Goal: Task Accomplishment & Management: Manage account settings

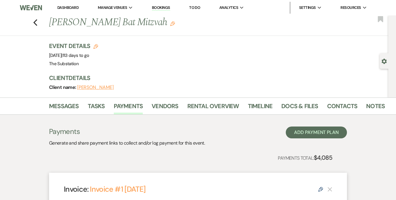
click at [59, 24] on h1 "[PERSON_NAME] Bat Mitzvah Edit" at bounding box center [181, 22] width 265 height 14
click at [170, 23] on use "button" at bounding box center [172, 23] width 5 height 5
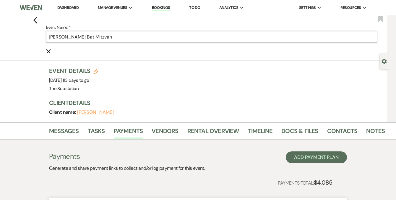
click at [50, 36] on input "[PERSON_NAME] Bat Mitzvah" at bounding box center [211, 37] width 331 height 12
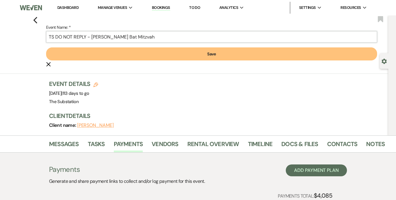
type input "TS DO NOT REPLY - [PERSON_NAME] Bat Mitzvah"
click at [160, 55] on button "Save" at bounding box center [211, 53] width 331 height 13
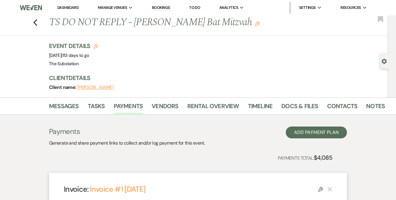
click at [66, 6] on link "Dashboard" at bounding box center [67, 7] width 21 height 5
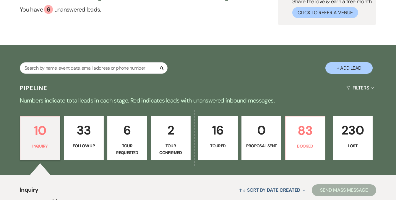
scroll to position [148, 0]
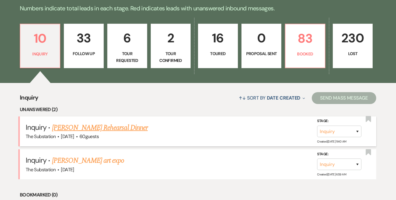
click at [101, 126] on link "[PERSON_NAME] Rehearsal Dinner" at bounding box center [100, 127] width 96 height 11
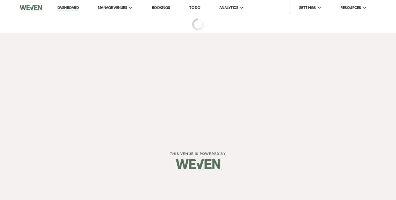
select select "5"
select select "11"
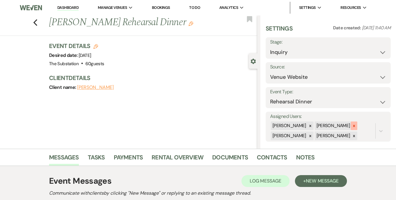
click at [352, 124] on icon at bounding box center [354, 126] width 4 height 4
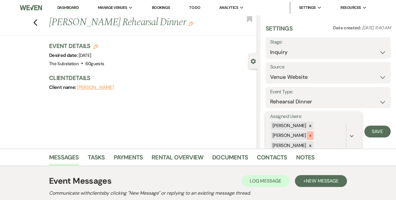
click at [313, 133] on icon at bounding box center [311, 135] width 4 height 4
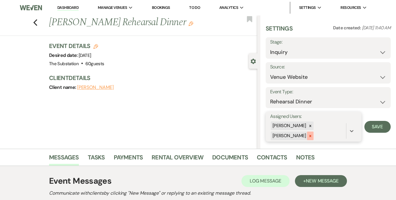
click at [312, 135] on icon at bounding box center [310, 136] width 2 height 2
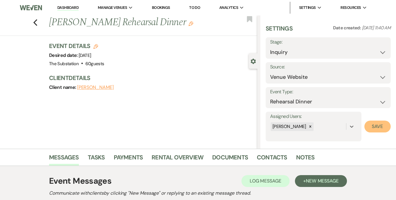
click at [371, 128] on button "Save" at bounding box center [378, 126] width 26 height 12
click at [189, 26] on use "button" at bounding box center [191, 23] width 5 height 5
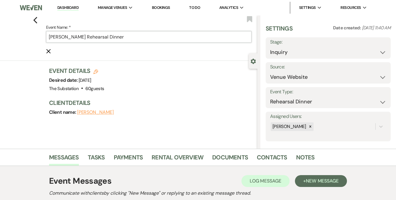
click at [53, 38] on input "[PERSON_NAME] Rehearsal Dinner" at bounding box center [149, 37] width 206 height 12
click at [52, 38] on input "[PERSON_NAME] Rehearsal Dinner" at bounding box center [149, 37] width 206 height 12
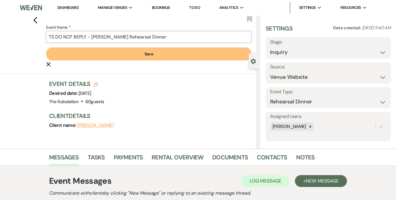
type input "TS DO NOT REPLY - [PERSON_NAME] Rehearsal Dinner"
click at [125, 56] on button "Save" at bounding box center [149, 53] width 206 height 13
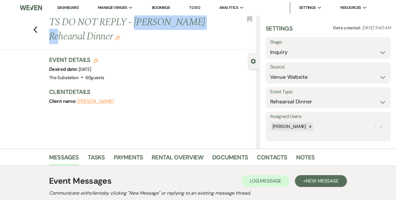
drag, startPoint x: 138, startPoint y: 22, endPoint x: 200, endPoint y: 26, distance: 62.2
click at [200, 26] on h1 "TS DO NOT REPLY - [PERSON_NAME] Rehearsal Dinner Edit" at bounding box center [131, 29] width 165 height 28
copy h1 "[PERSON_NAME]"
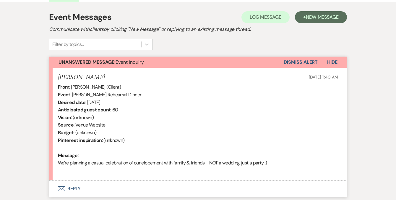
scroll to position [207, 0]
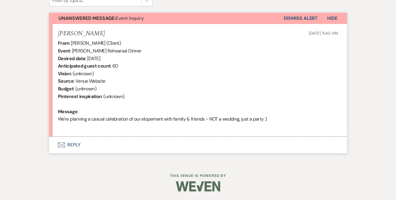
drag, startPoint x: 280, startPoint y: 119, endPoint x: 52, endPoint y: 120, distance: 228.4
click at [52, 119] on li "[PERSON_NAME] [DATE] 11:40 AM From : [PERSON_NAME] (Client) Event : [PERSON_NAM…" at bounding box center [198, 80] width 298 height 113
click at [140, 86] on div "From : [PERSON_NAME] (Client) Event : [PERSON_NAME] Rehearsal Dinner Desired da…" at bounding box center [198, 84] width 280 height 91
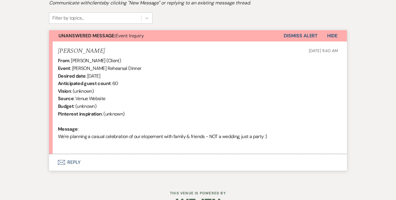
scroll to position [130, 0]
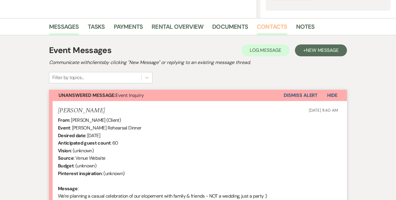
click at [269, 25] on link "Contacts" at bounding box center [272, 28] width 30 height 13
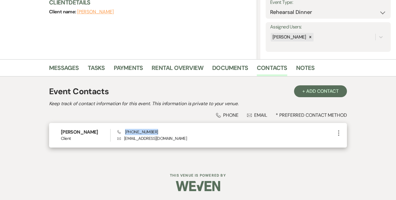
drag, startPoint x: 125, startPoint y: 125, endPoint x: 162, endPoint y: 126, distance: 37.3
click at [162, 129] on div "Phone [PHONE_NUMBER] Envelope [EMAIL_ADDRESS][DOMAIN_NAME]" at bounding box center [226, 135] width 218 height 13
copy span "[PHONE_NUMBER]"
drag, startPoint x: 125, startPoint y: 132, endPoint x: 168, endPoint y: 131, distance: 43.2
click at [168, 135] on p "Envelope [EMAIL_ADDRESS][DOMAIN_NAME]" at bounding box center [226, 138] width 218 height 7
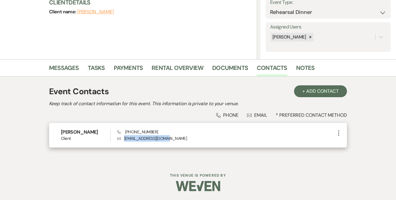
copy p "[EMAIL_ADDRESS][DOMAIN_NAME]"
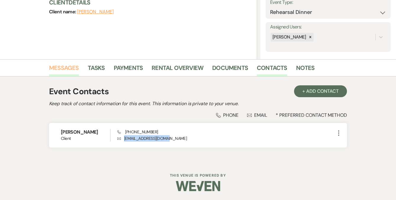
click at [68, 63] on link "Messages" at bounding box center [64, 69] width 30 height 13
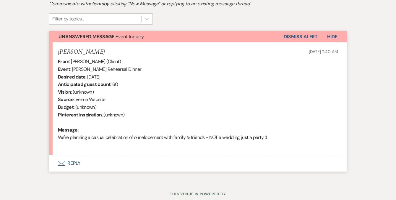
scroll to position [207, 0]
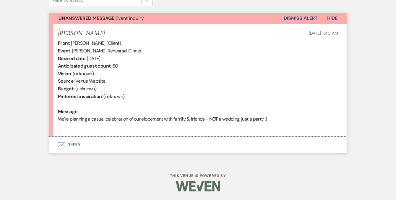
click at [303, 22] on button "Dismiss Alert" at bounding box center [301, 18] width 34 height 11
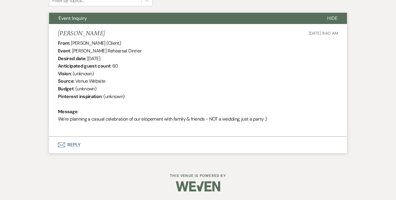
drag, startPoint x: 62, startPoint y: 118, endPoint x: 272, endPoint y: 119, distance: 209.8
click at [272, 119] on li "[PERSON_NAME] [DATE] 11:40 AM From : [PERSON_NAME] (Client) Event : [PERSON_NAM…" at bounding box center [198, 80] width 298 height 113
copy div "We're planning a casual celebration of our elopement with family & friends - NO…"
